Goal: Task Accomplishment & Management: Use online tool/utility

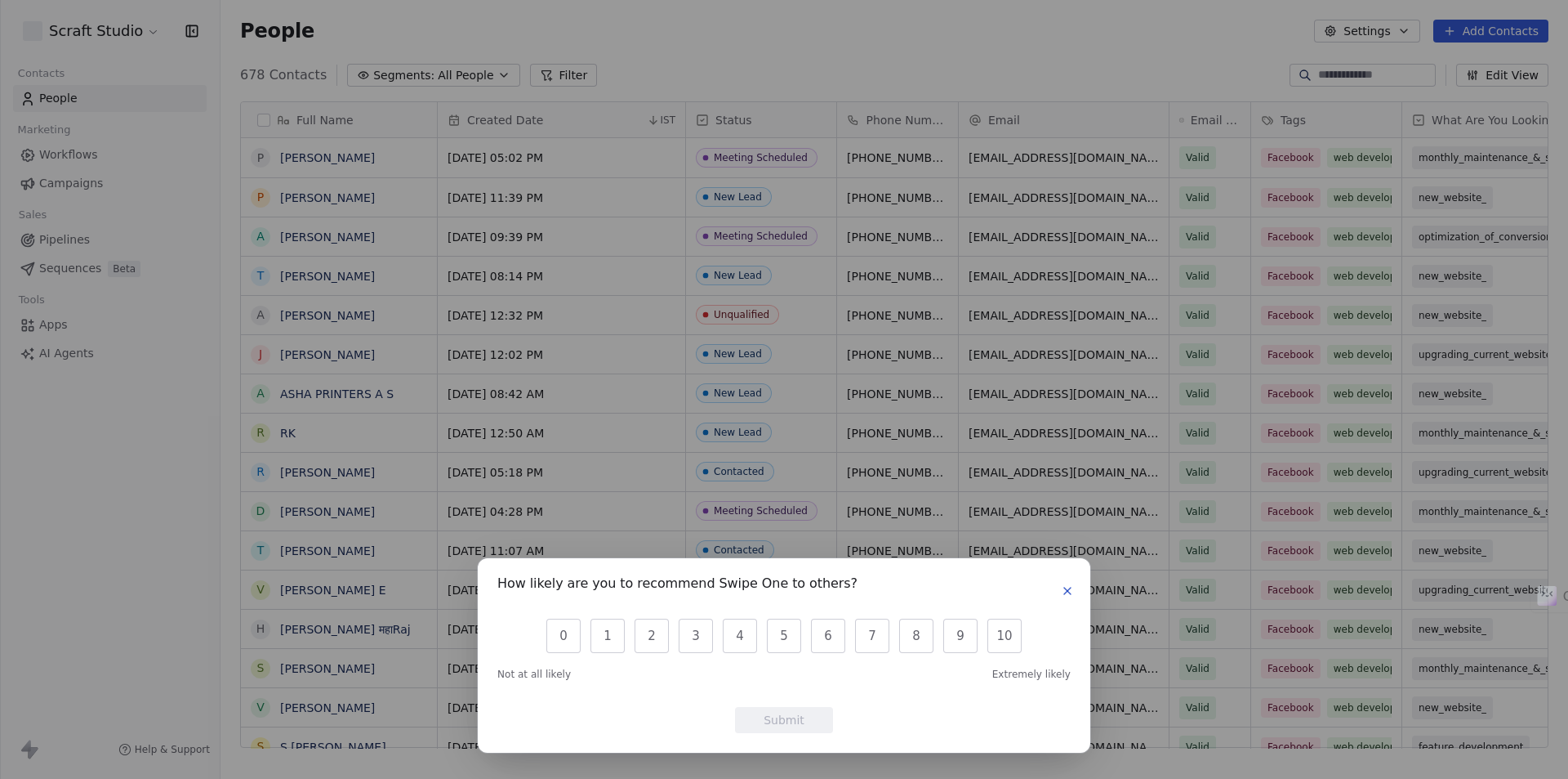
scroll to position [672, 1335]
click at [1070, 587] on icon "button" at bounding box center [1067, 590] width 13 height 13
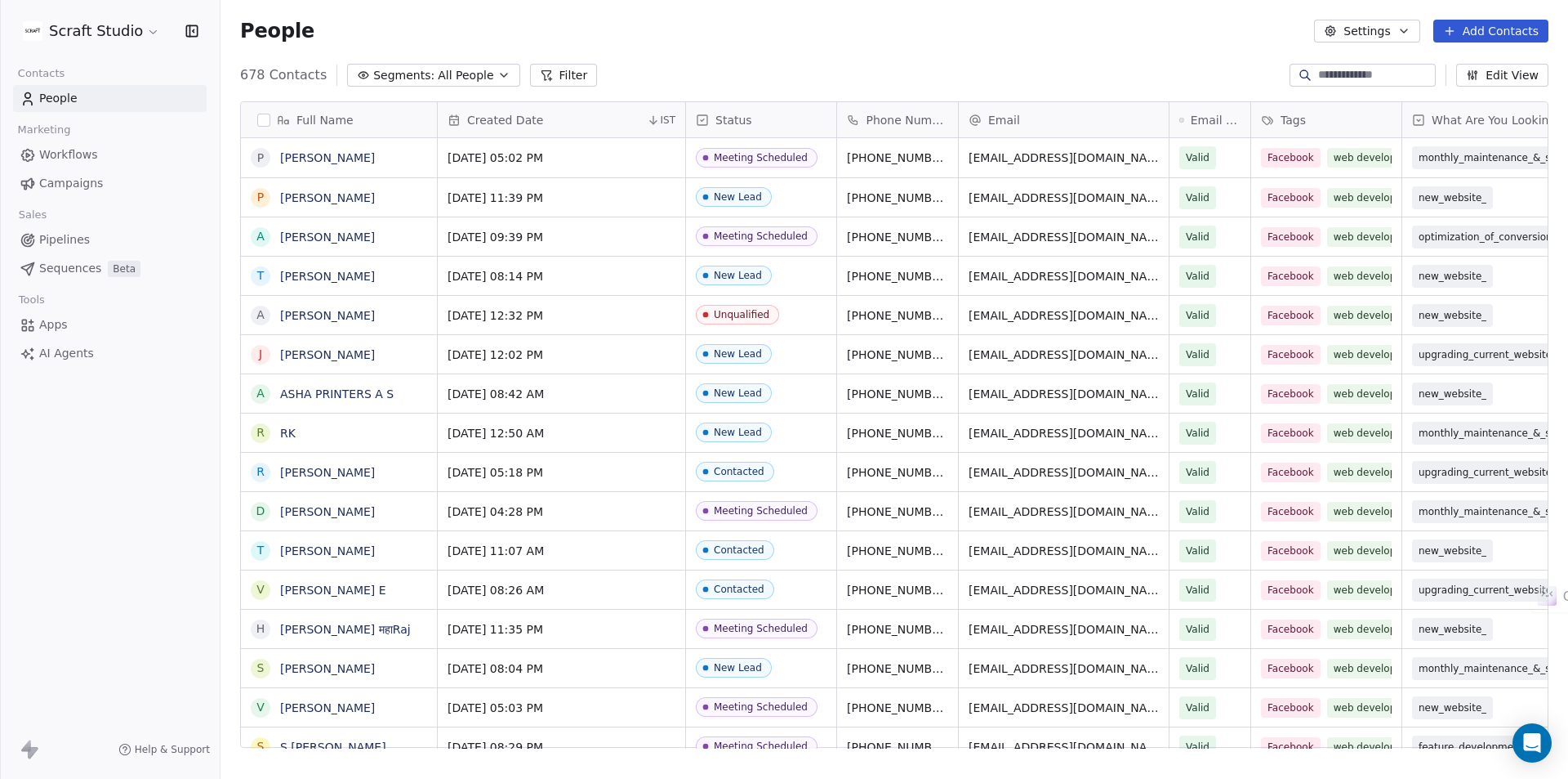
click at [147, 28] on html "Scraft Studio Contacts People Marketing Workflows Campaigns Sales Pipelines Seq…" at bounding box center [784, 389] width 1568 height 779
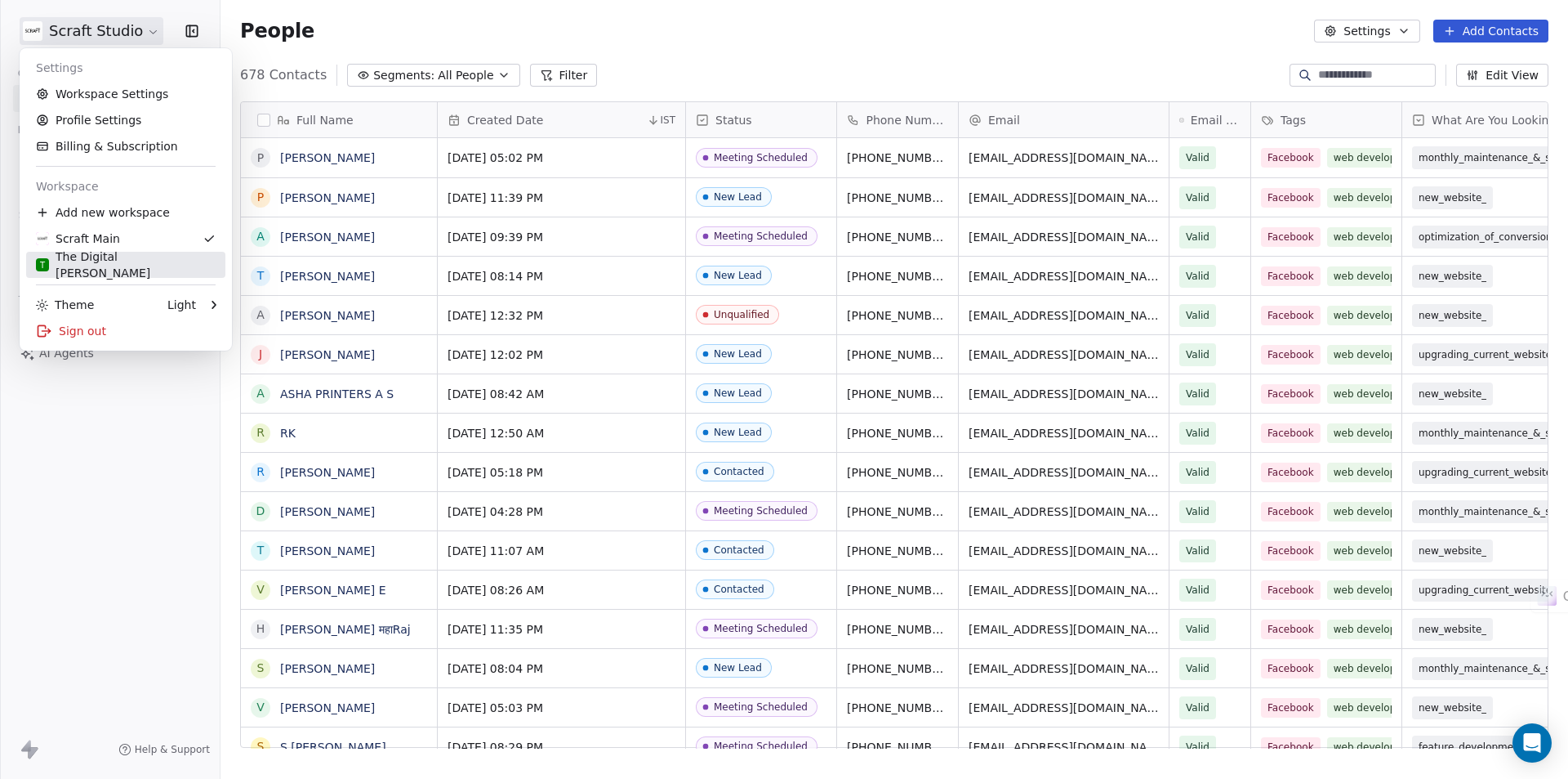
click at [127, 262] on div "T The Digital [PERSON_NAME]" at bounding box center [126, 264] width 180 height 32
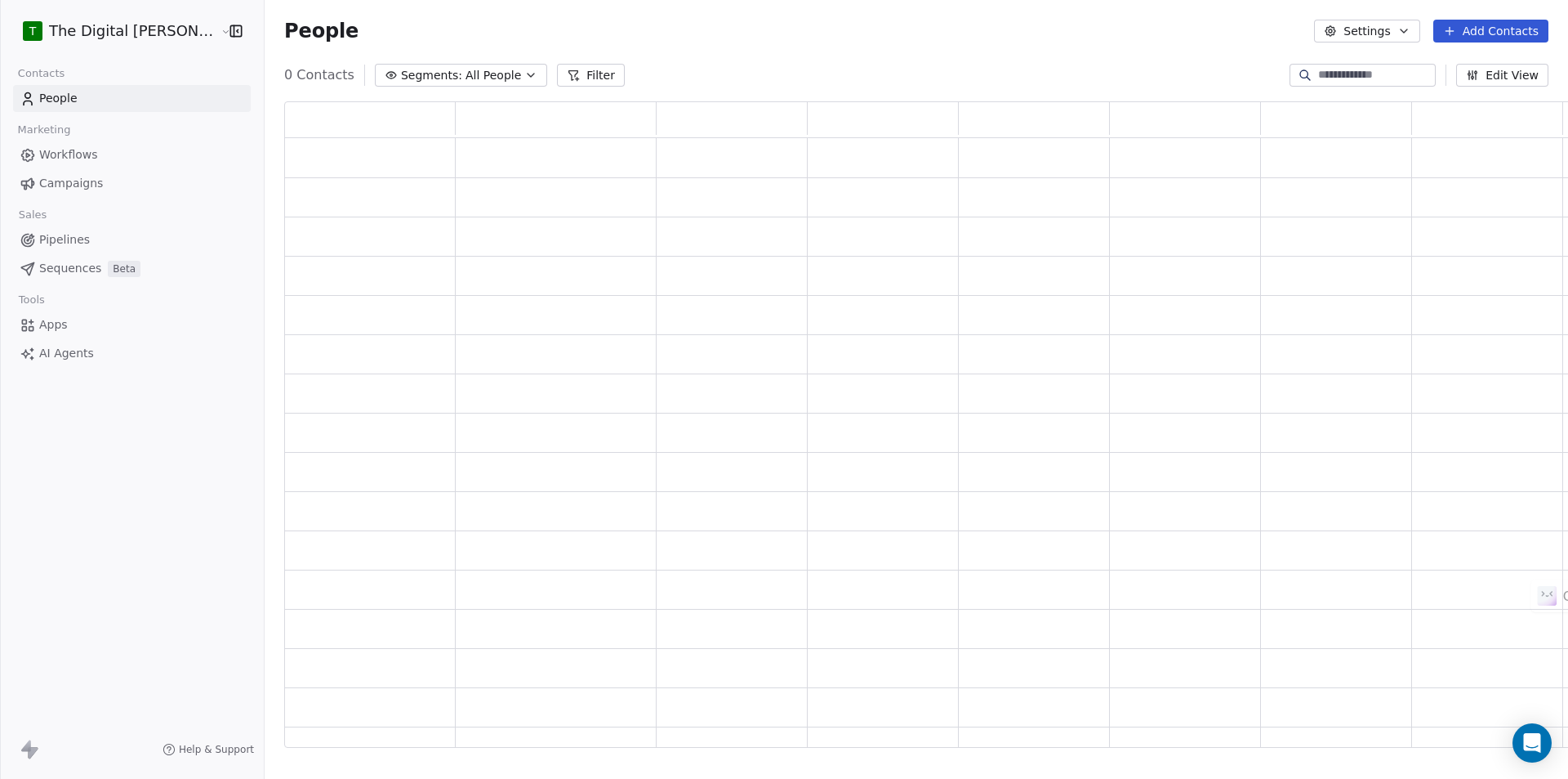
scroll to position [633, 1296]
click at [77, 272] on span "Sequences" at bounding box center [70, 269] width 63 height 18
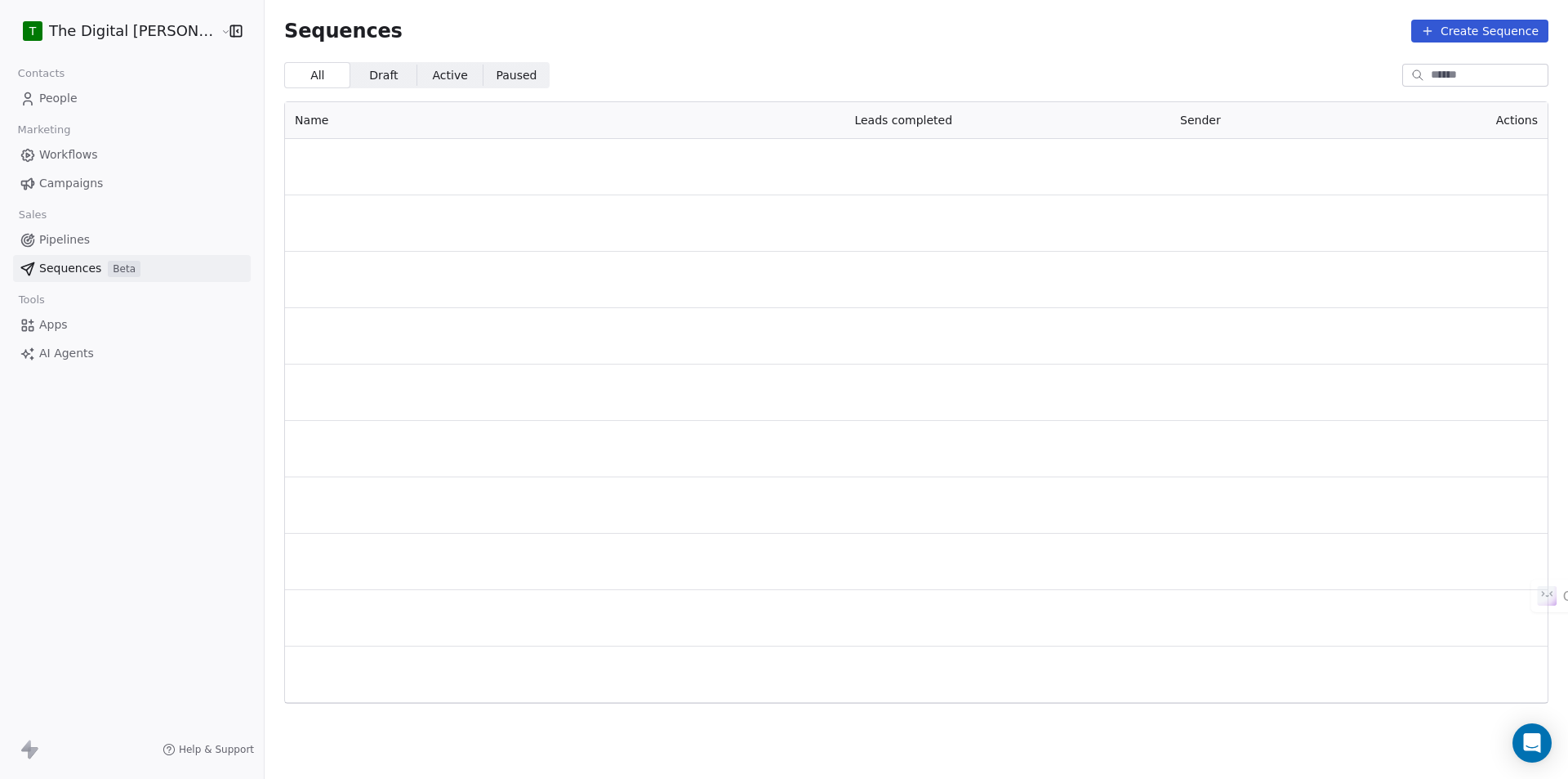
click at [81, 267] on span "Sequences" at bounding box center [70, 269] width 63 height 18
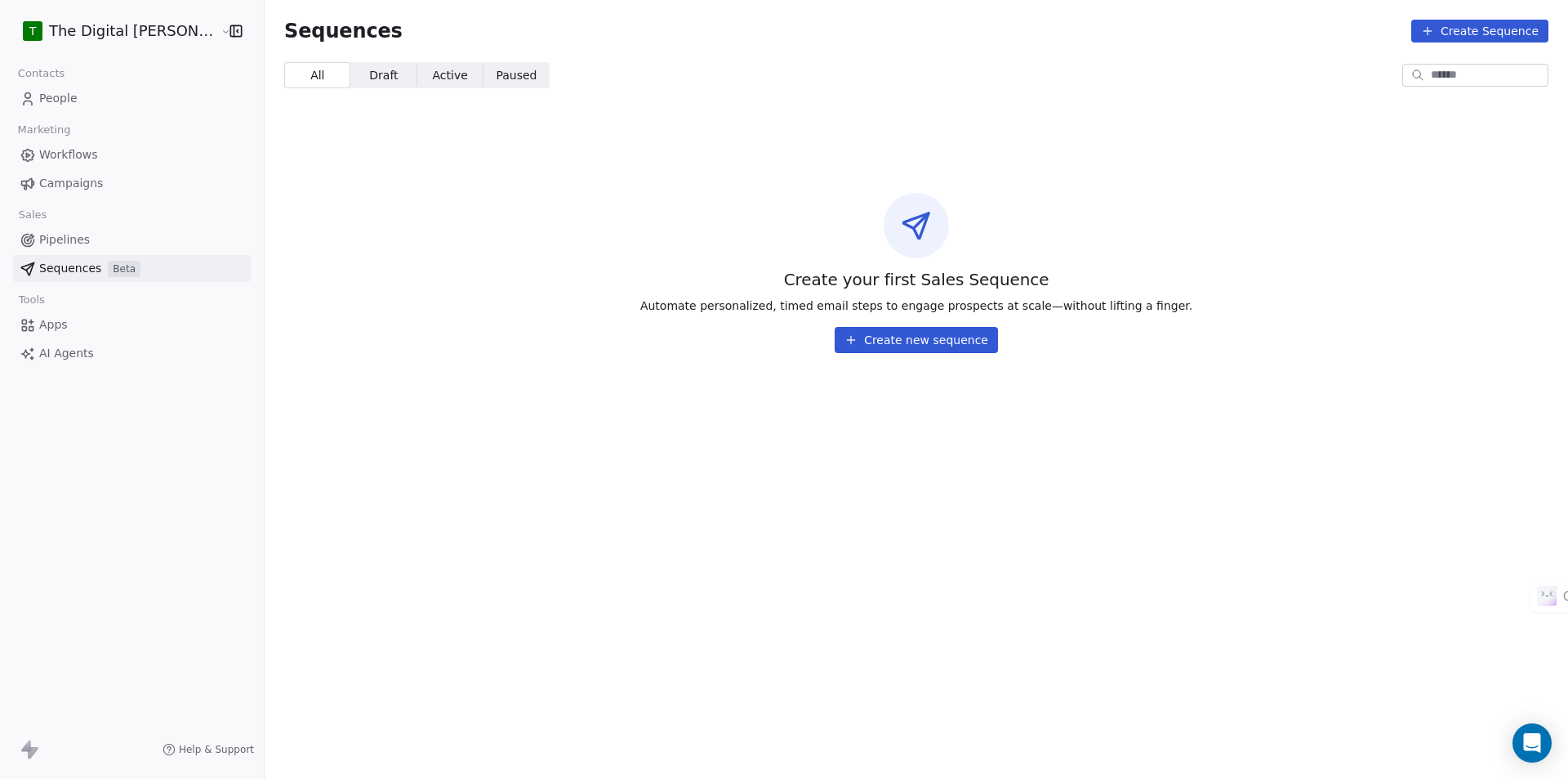
click at [894, 336] on button "Create new sequence" at bounding box center [915, 339] width 163 height 26
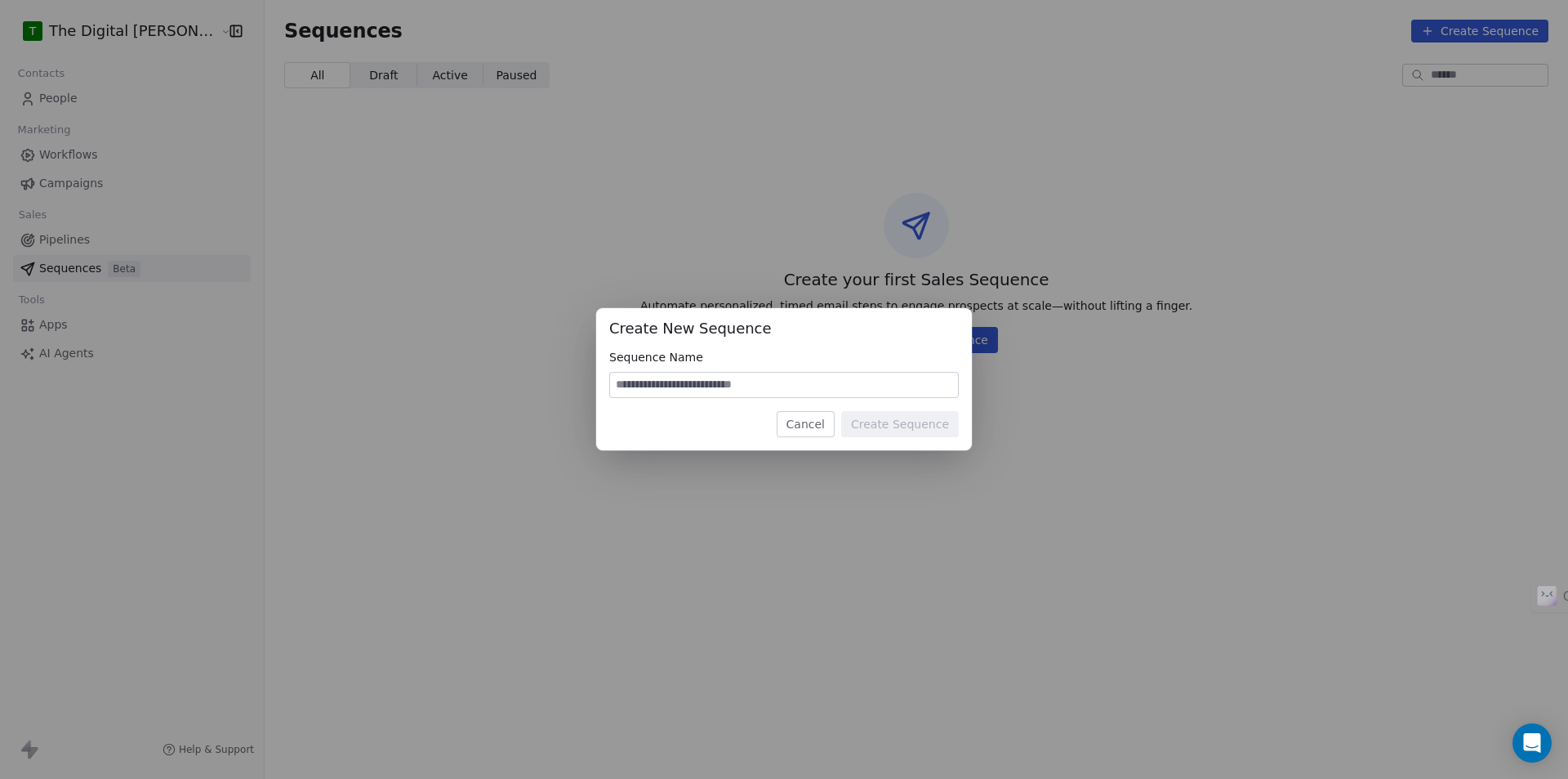
click at [761, 382] on input at bounding box center [784, 384] width 348 height 24
type input "**********"
click at [940, 429] on button "Create Sequence" at bounding box center [900, 423] width 117 height 26
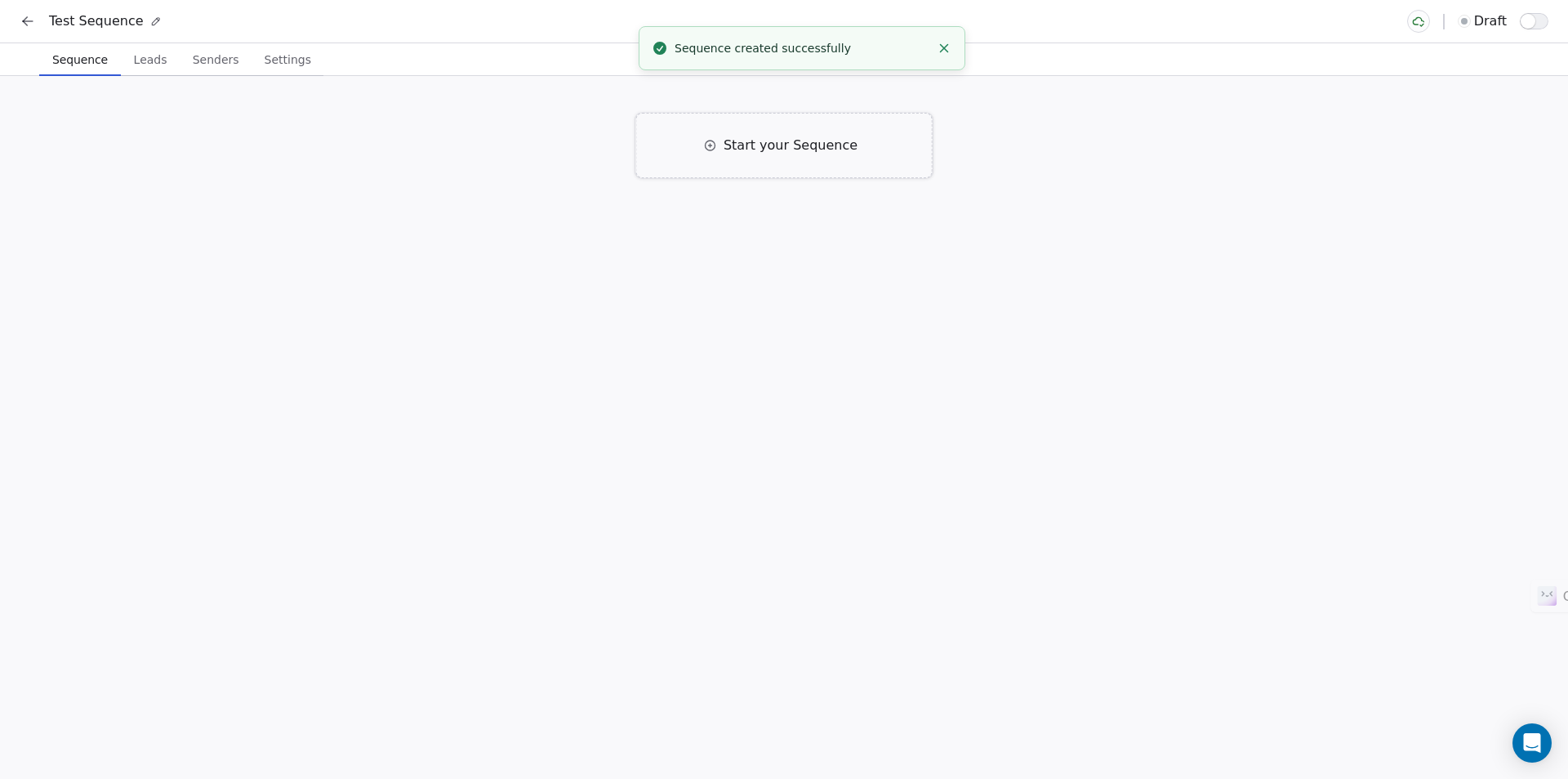
click at [748, 132] on div "Start your Sequence" at bounding box center [784, 145] width 296 height 65
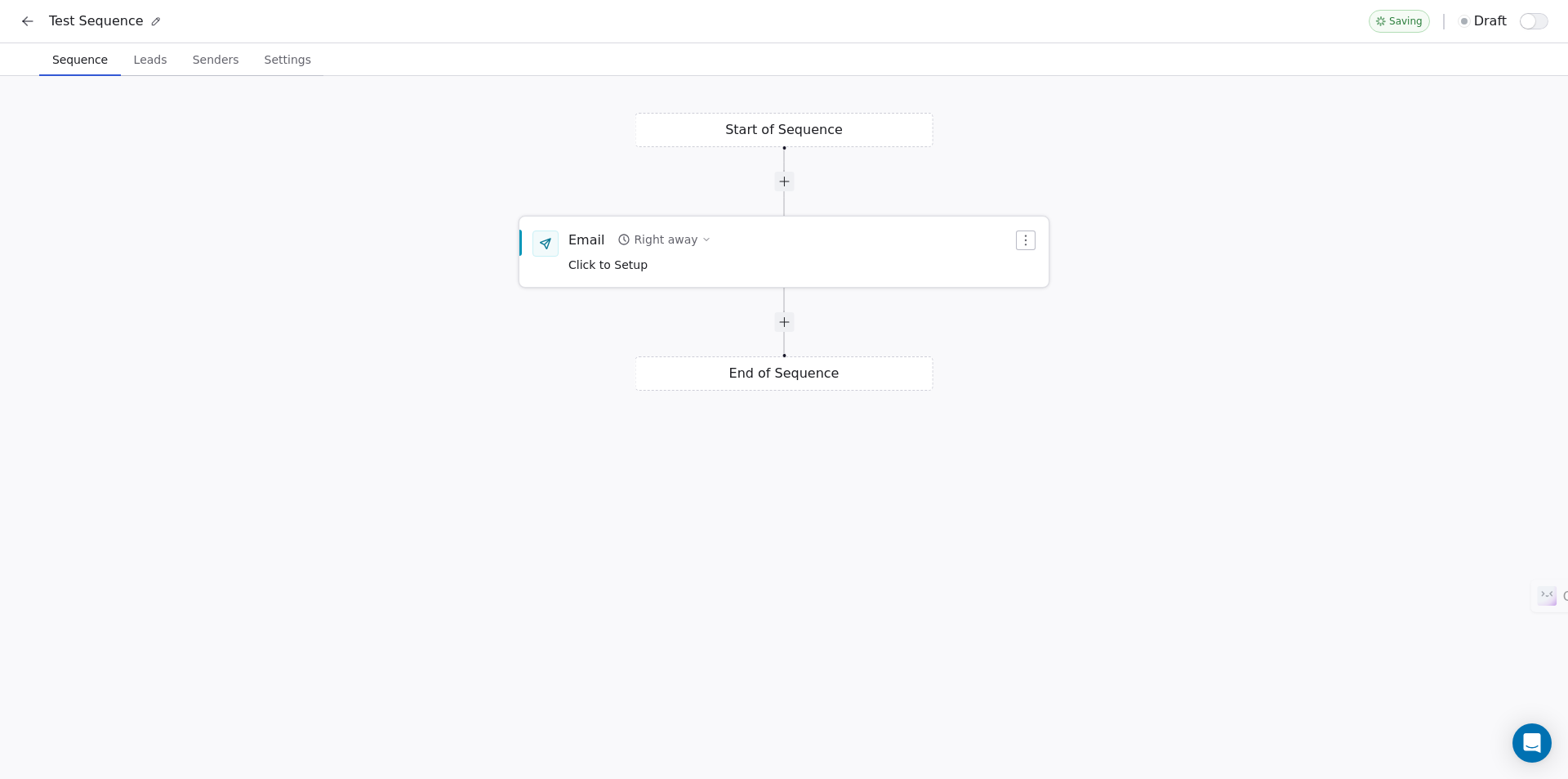
click at [669, 271] on div "Click to Setup" at bounding box center [640, 264] width 143 height 18
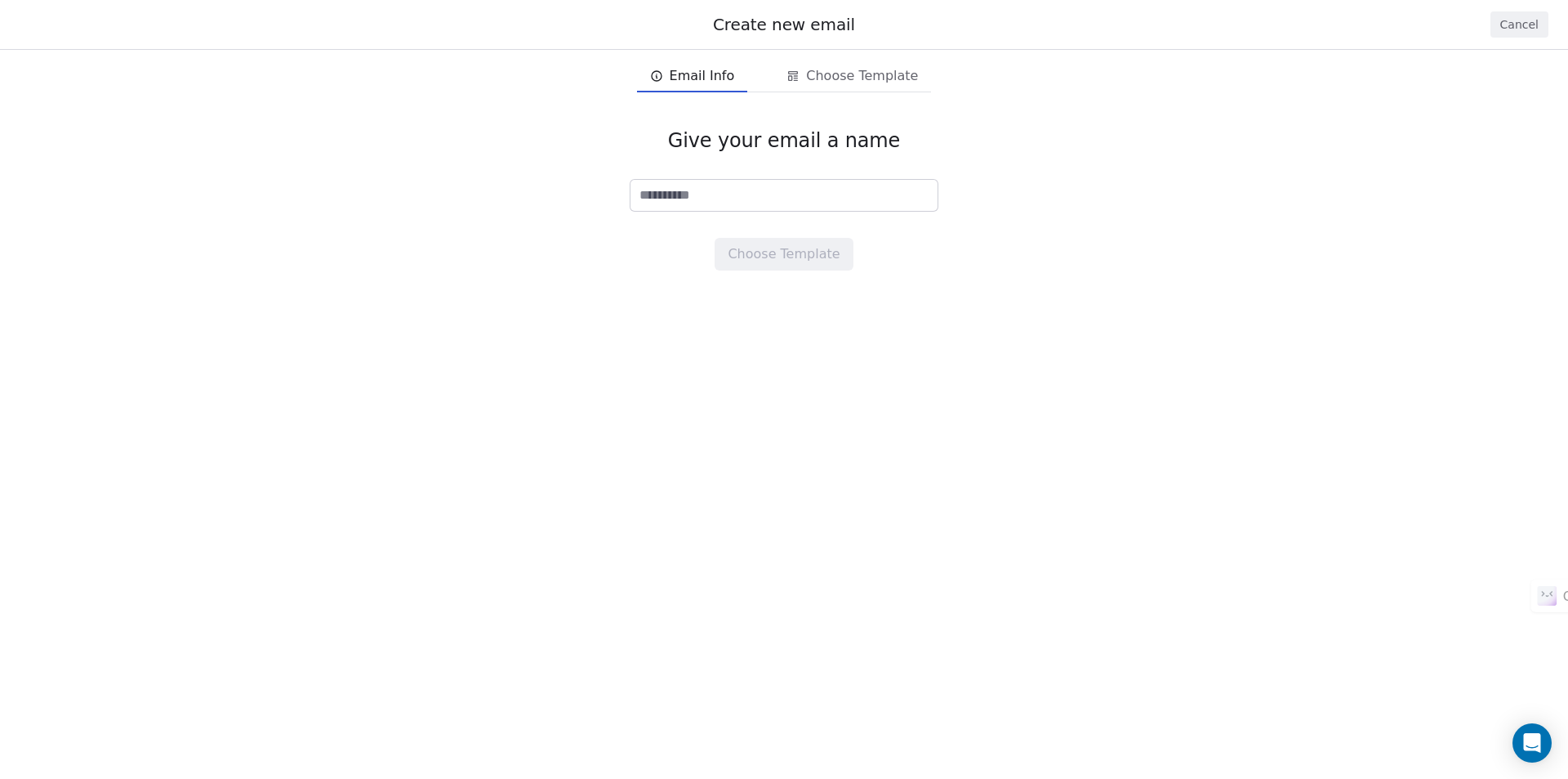
click at [697, 80] on span "Email Info" at bounding box center [701, 76] width 65 height 20
click at [1530, 19] on button "Cancel" at bounding box center [1519, 24] width 58 height 26
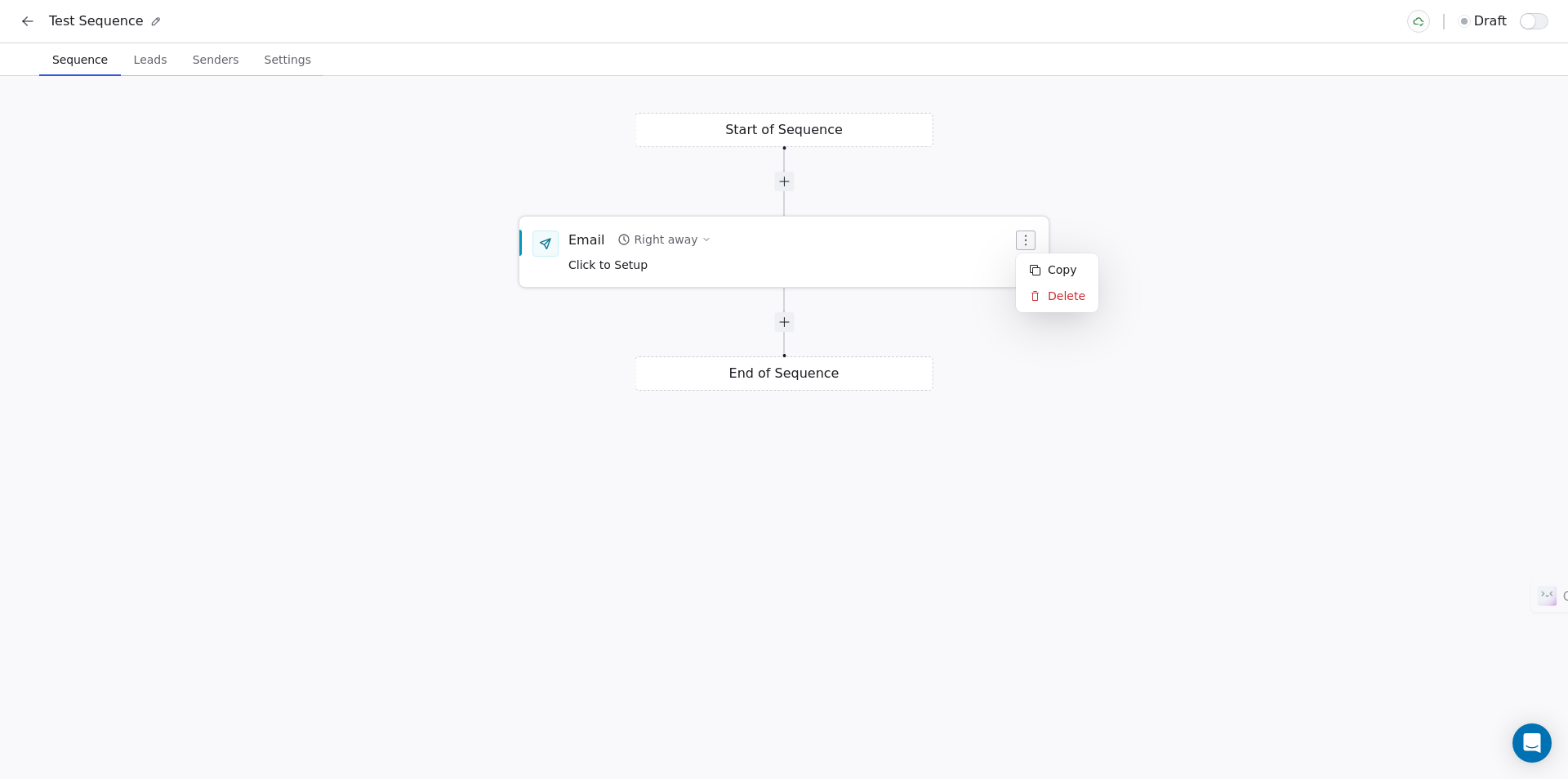
click at [1026, 241] on icon "button" at bounding box center [1026, 239] width 2 height 11
click at [838, 308] on html "Test Sequence draft Sequence Sequence Leads Leads Senders Senders Settings Sett…" at bounding box center [784, 389] width 1568 height 779
click at [827, 129] on div "Start of Sequence Email Right away Click to Setup End of Sequence" at bounding box center [784, 427] width 1568 height 703
click at [774, 132] on div "Start of Sequence Email Right away Click to Setup End of Sequence" at bounding box center [784, 427] width 1568 height 703
click at [803, 137] on div "Start of Sequence Email Right away Click to Setup End of Sequence" at bounding box center [784, 427] width 1568 height 703
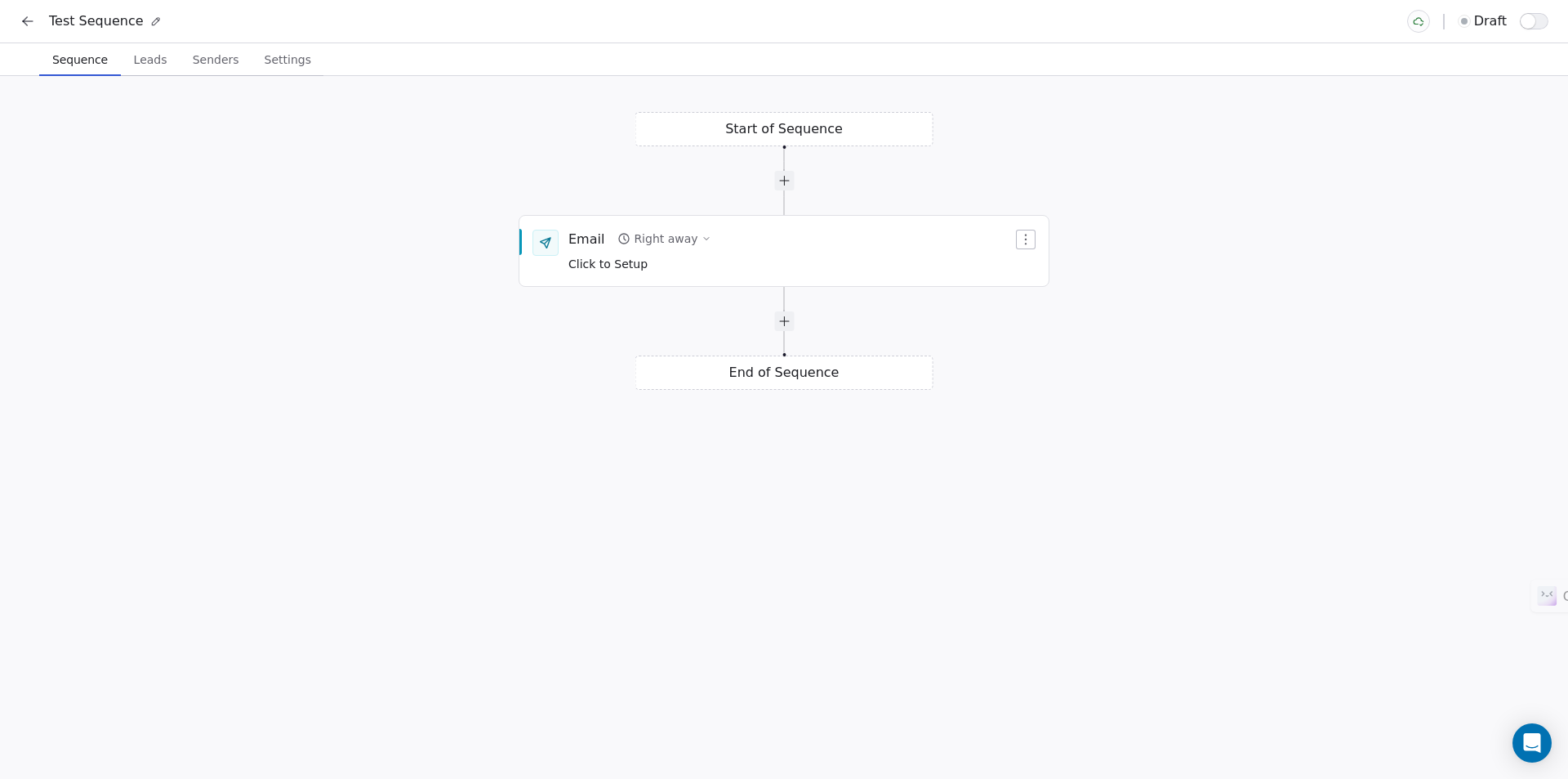
click at [788, 127] on div "Start of Sequence Email Right away Click to Setup End of Sequence" at bounding box center [784, 427] width 1568 height 703
click at [1028, 239] on icon "button" at bounding box center [1025, 238] width 13 height 13
click at [611, 238] on button "Right away" at bounding box center [663, 238] width 106 height 22
click at [617, 262] on span "Click to Setup" at bounding box center [608, 263] width 79 height 13
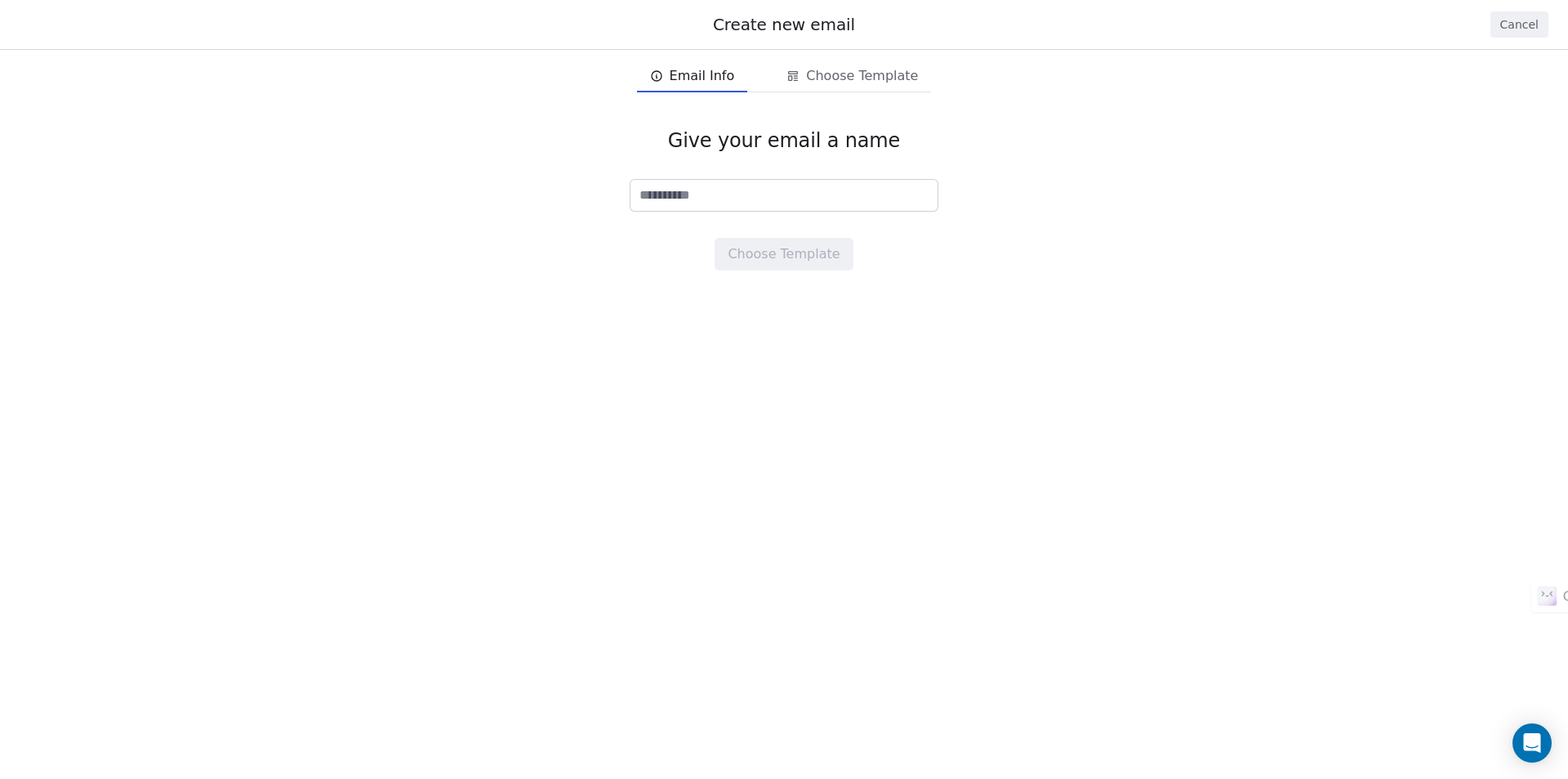
click at [1511, 20] on button "Cancel" at bounding box center [1519, 24] width 58 height 26
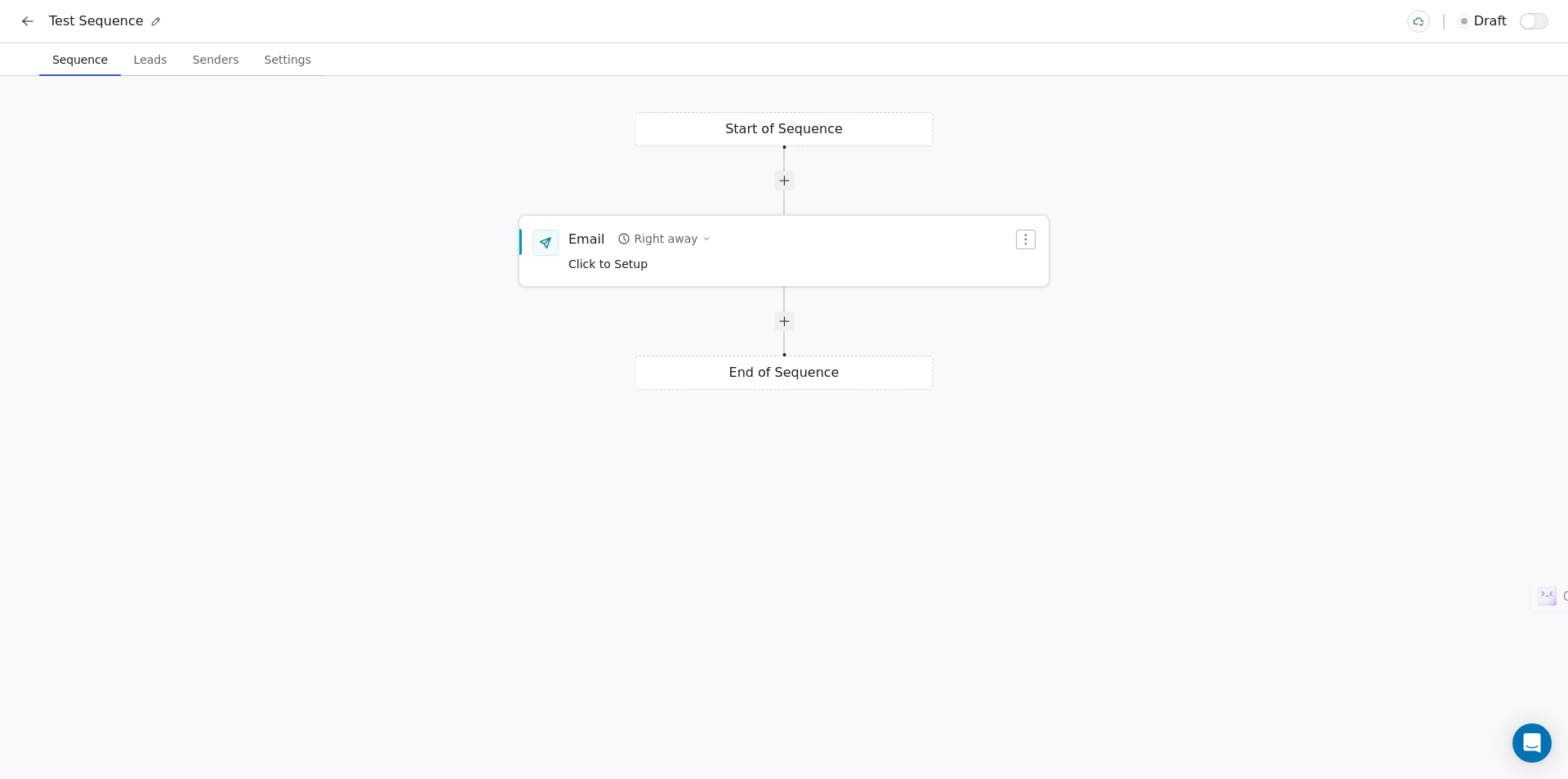
click at [656, 243] on div "Right away" at bounding box center [665, 238] width 64 height 17
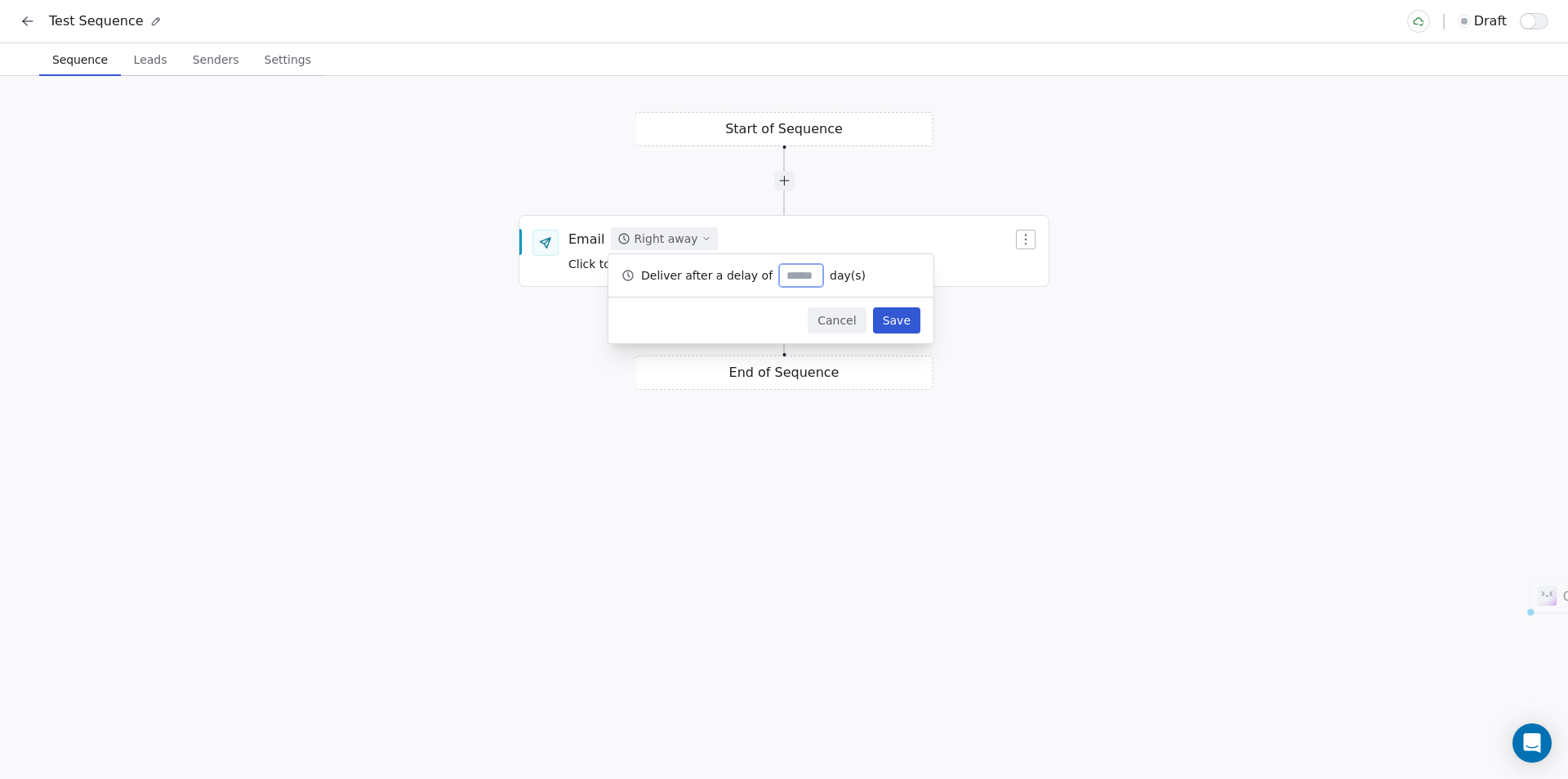
click at [137, 68] on span "Leads" at bounding box center [150, 59] width 47 height 22
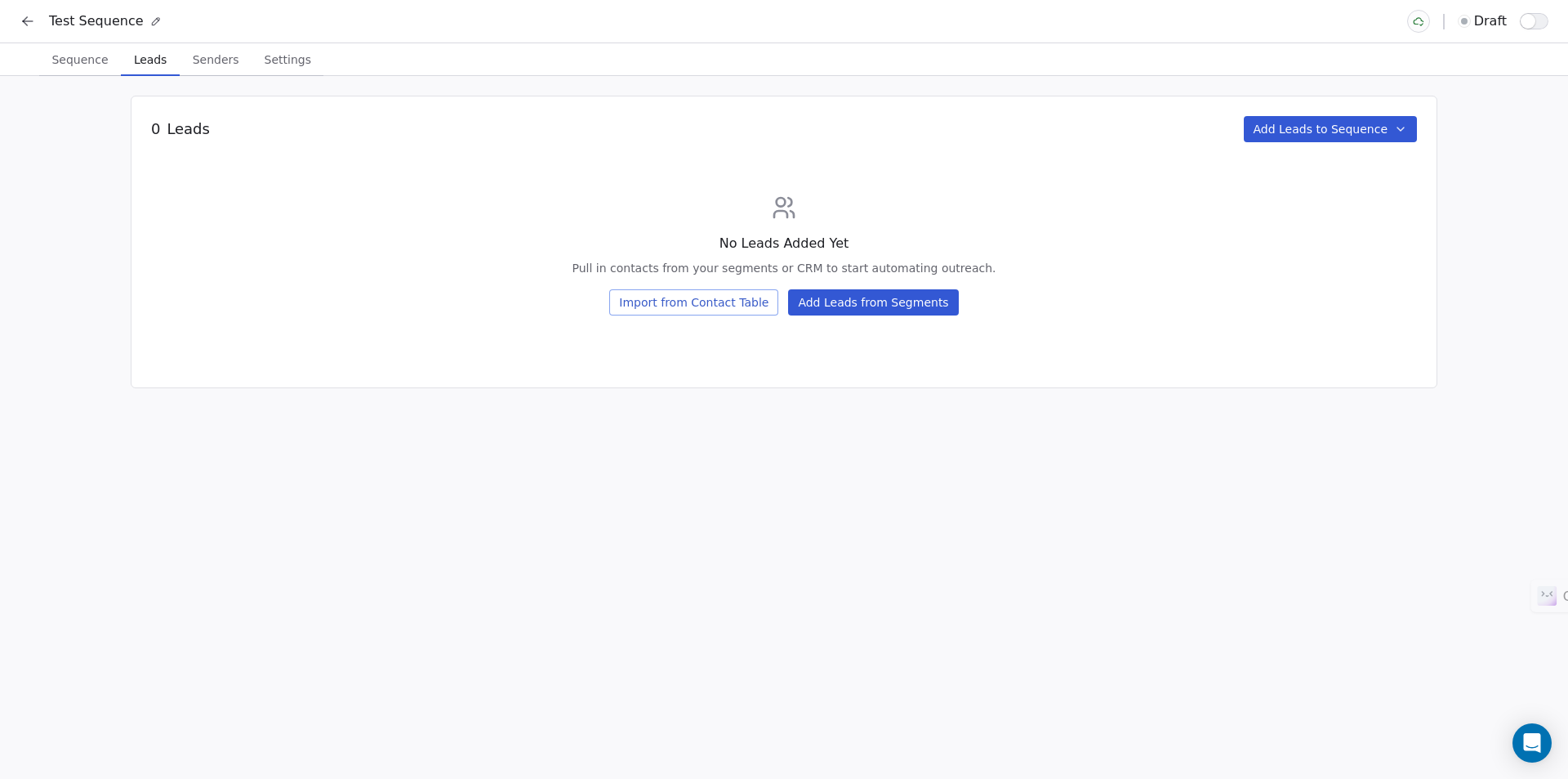
click at [1404, 127] on icon "button" at bounding box center [1400, 128] width 7 height 3
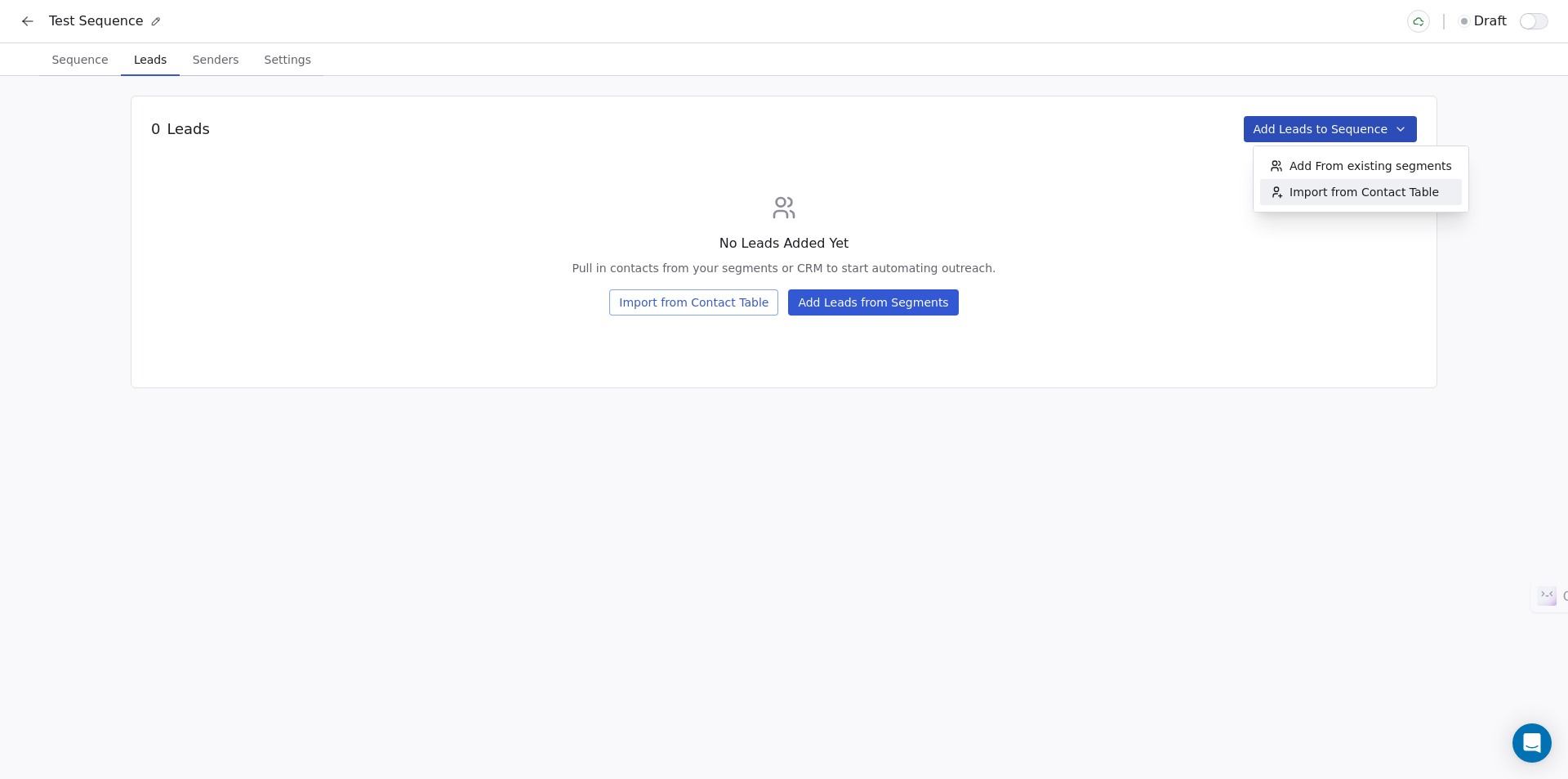
click at [1195, 286] on html "Test Sequence draft Sequence Sequence Leads Leads Senders Senders Settings Sett…" at bounding box center [784, 389] width 1568 height 779
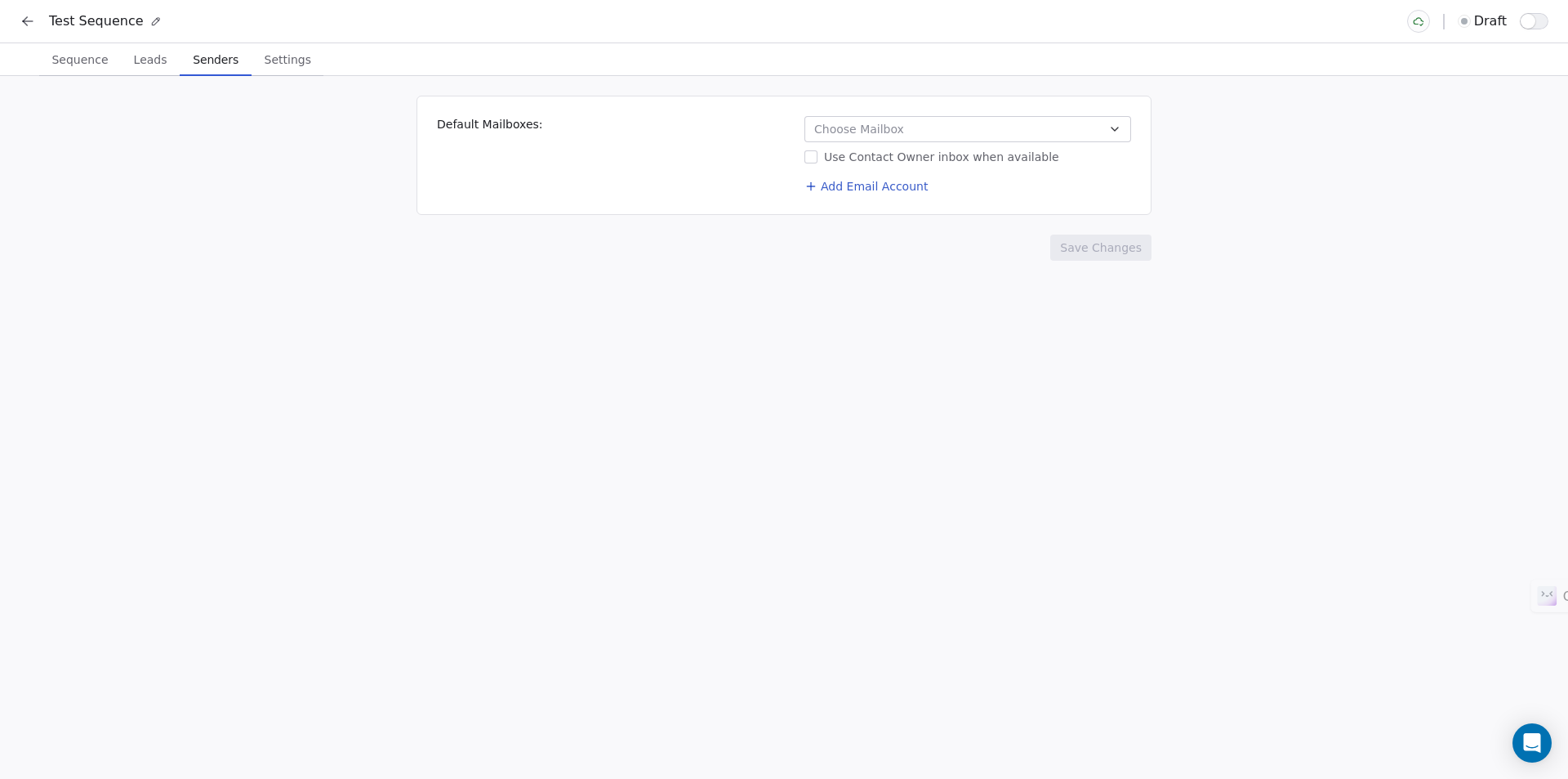
click at [217, 64] on span "Senders" at bounding box center [216, 59] width 59 height 22
click at [899, 118] on button "Choose Mailbox" at bounding box center [967, 129] width 326 height 26
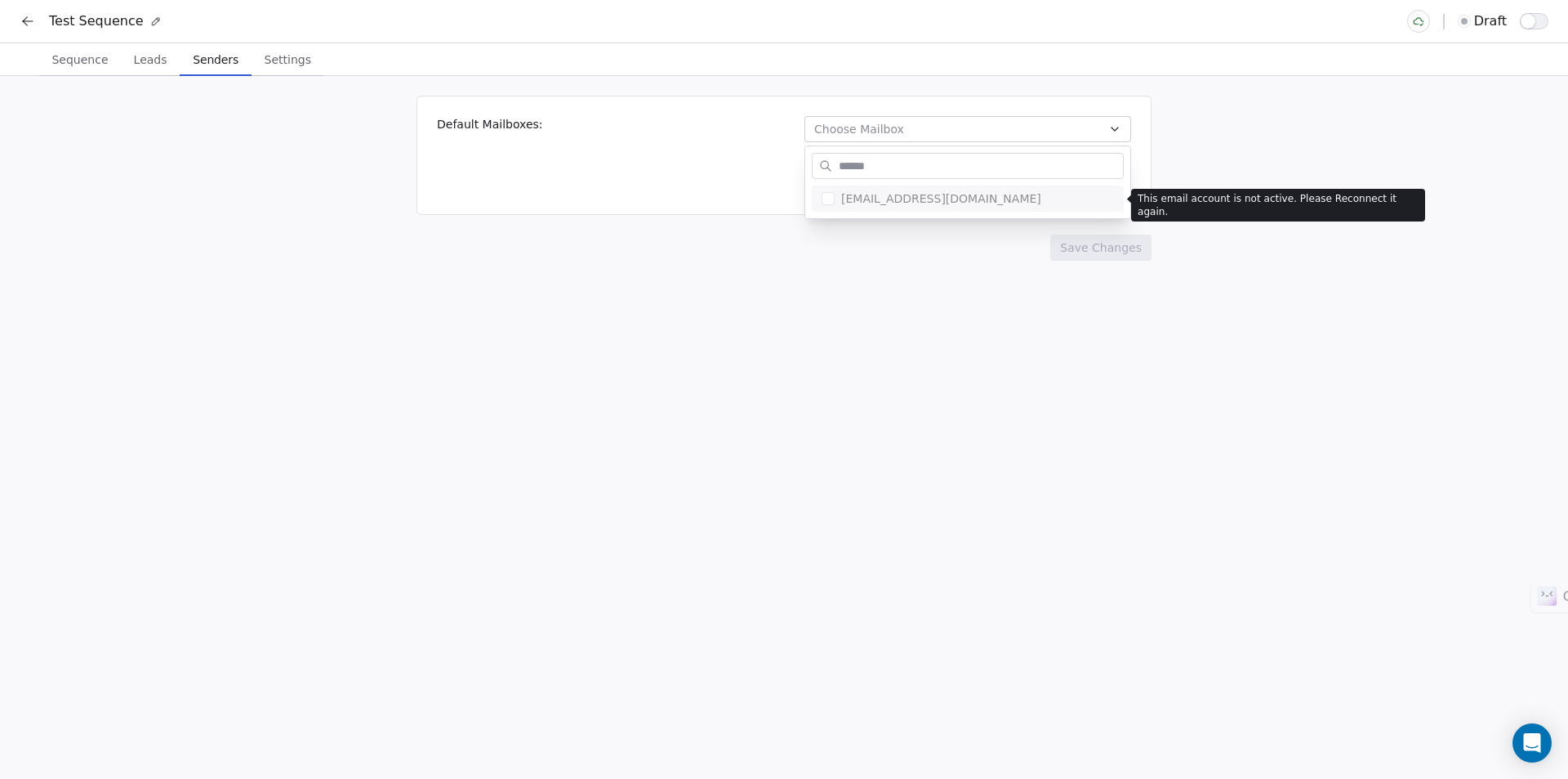
click at [625, 179] on html "Test Sequence draft Sequence Sequence Leads Leads Senders Senders Settings Sett…" at bounding box center [784, 389] width 1568 height 779
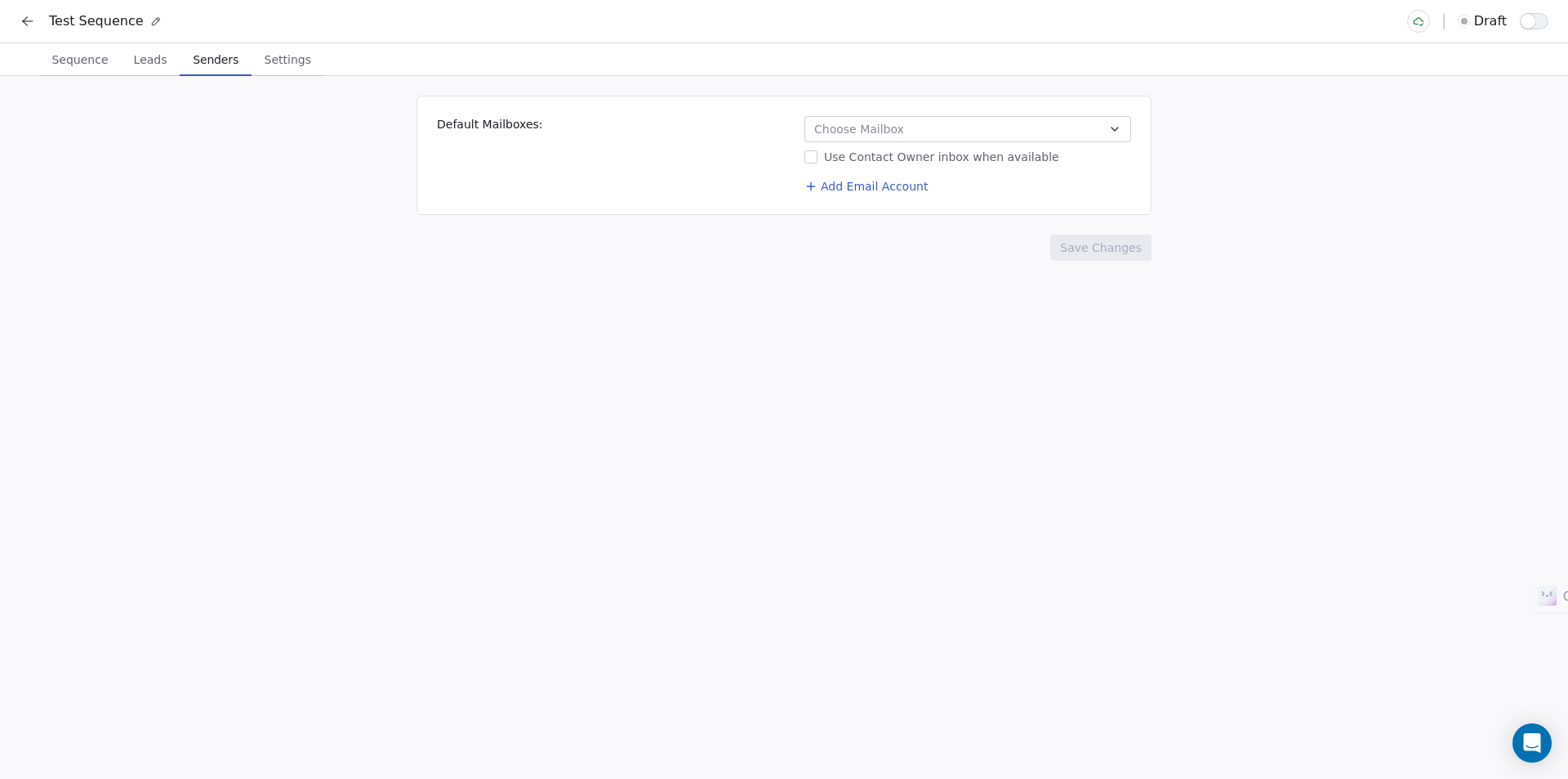
click at [288, 63] on span "Settings" at bounding box center [287, 59] width 60 height 22
click at [89, 63] on span "Sequence" at bounding box center [80, 59] width 68 height 22
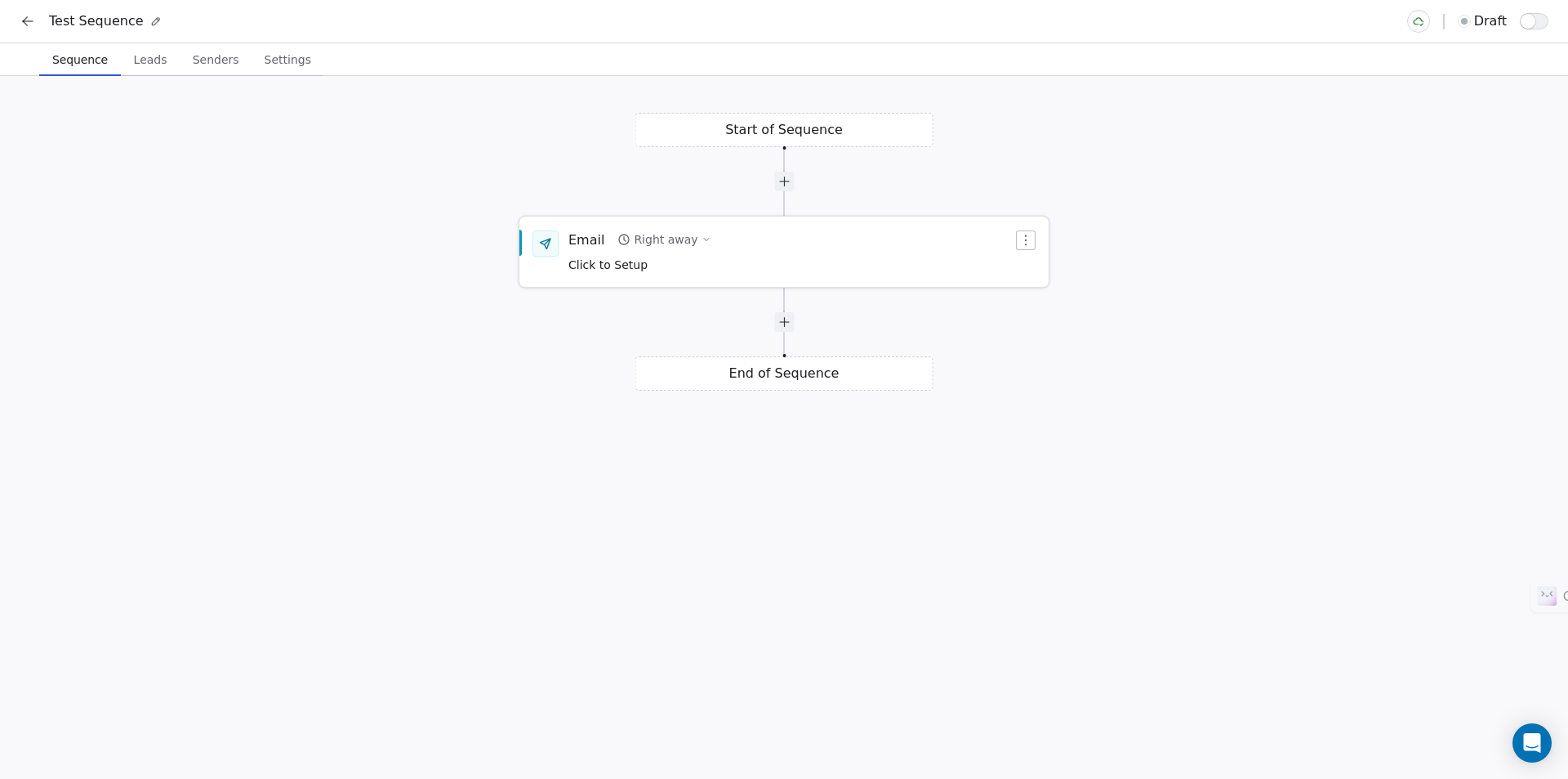
click at [614, 267] on span "Click to Setup" at bounding box center [608, 264] width 79 height 13
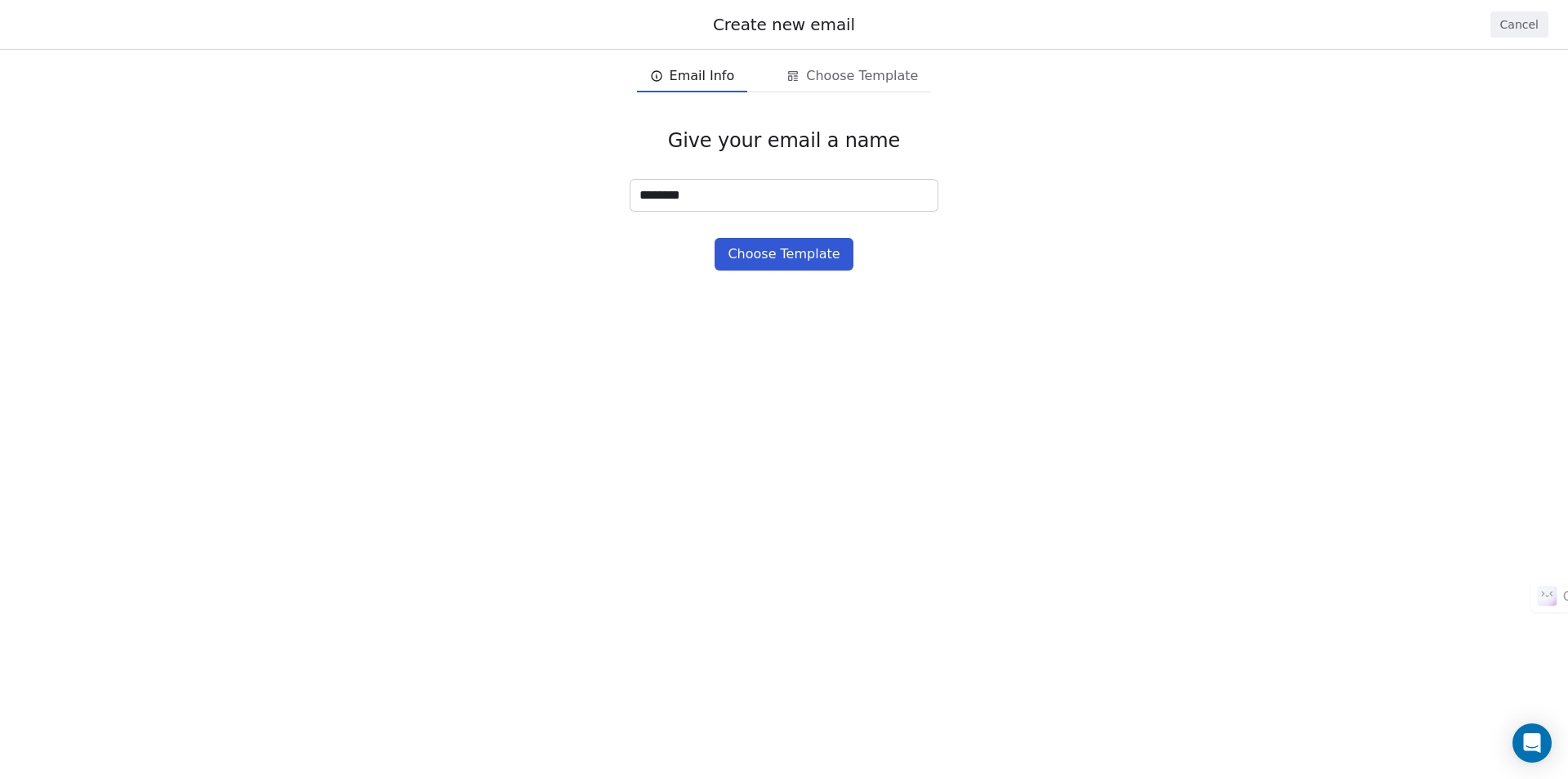
type input "********"
click at [802, 254] on button "Choose Template" at bounding box center [783, 253] width 138 height 32
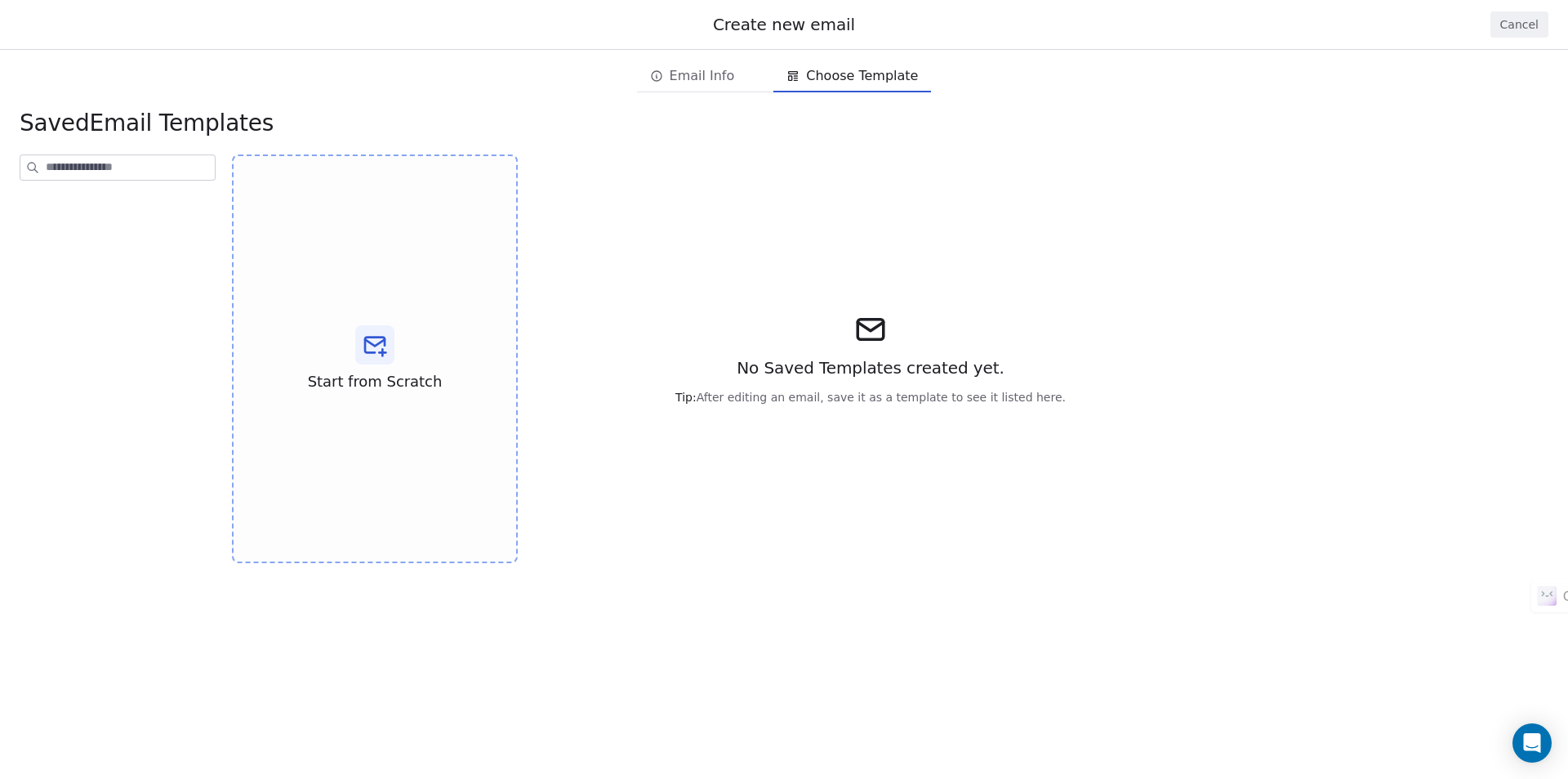
click at [699, 67] on span "Email Info" at bounding box center [701, 76] width 65 height 20
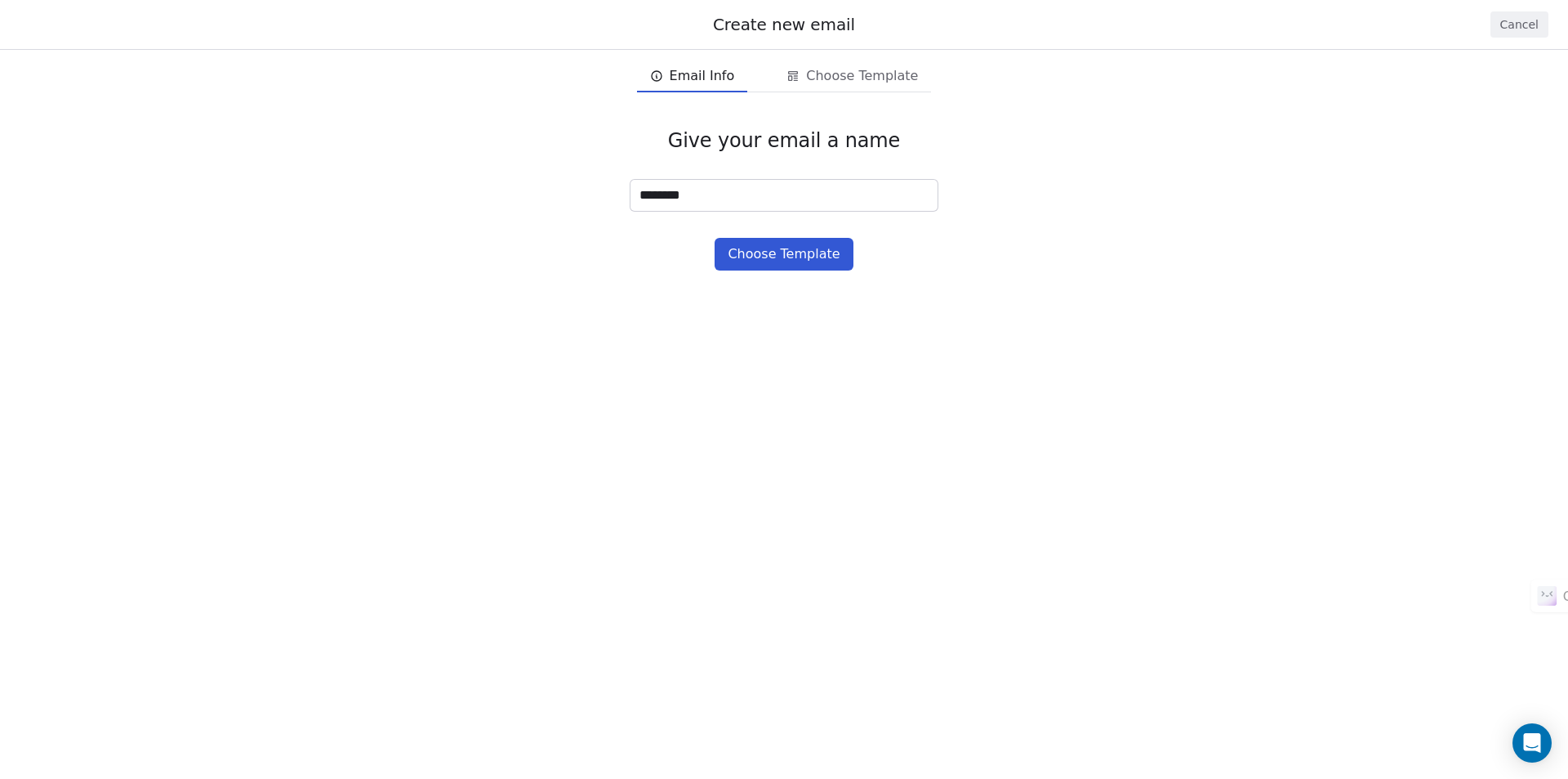
click at [889, 73] on span "Choose Template" at bounding box center [862, 76] width 112 height 20
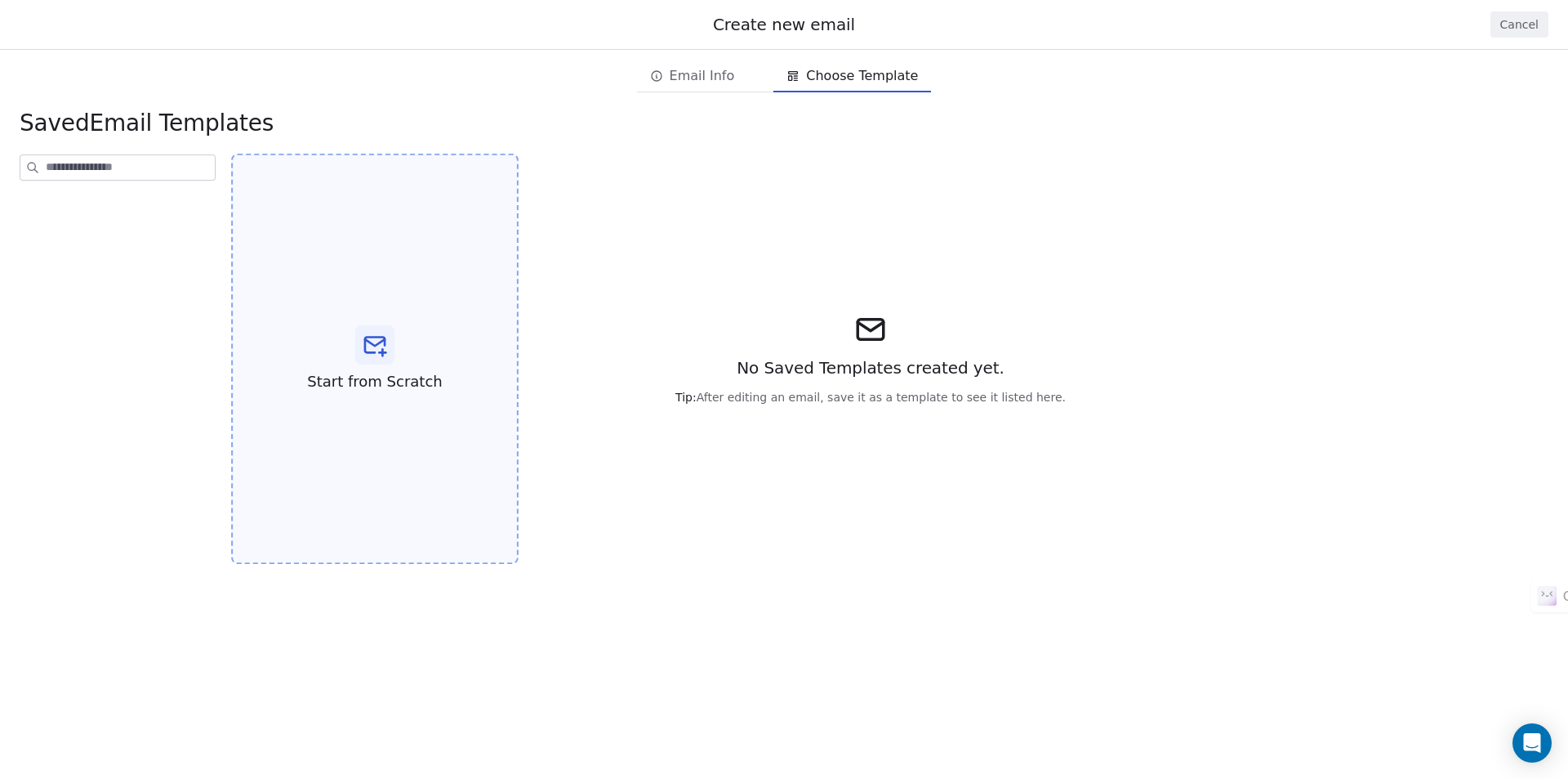
click at [396, 377] on span "Start from Scratch" at bounding box center [374, 382] width 135 height 22
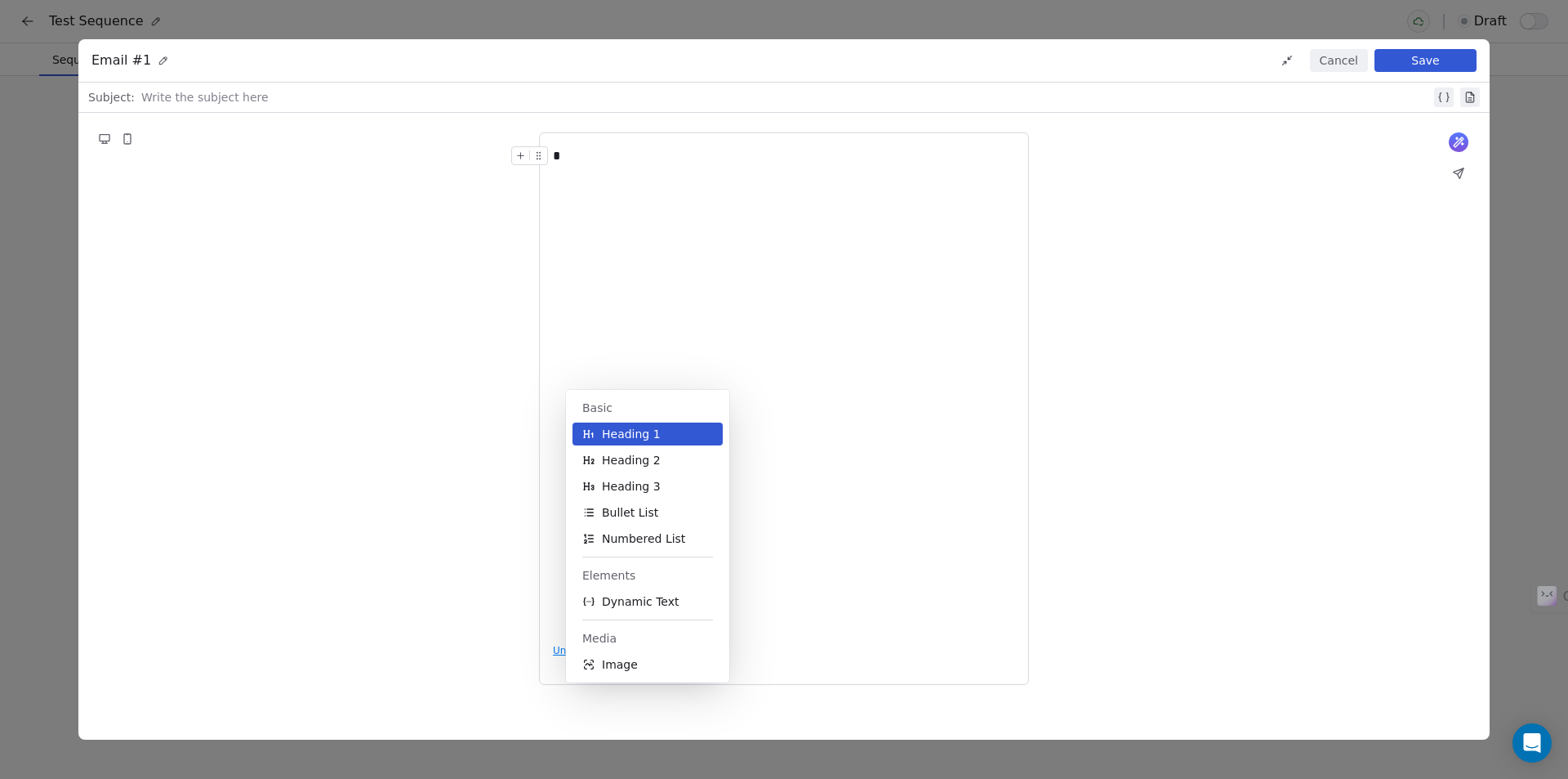
click at [1121, 406] on div "What would you like to create email about? or * Unsubscribe" at bounding box center [784, 409] width 1411 height 592
